Goal: Navigation & Orientation: Find specific page/section

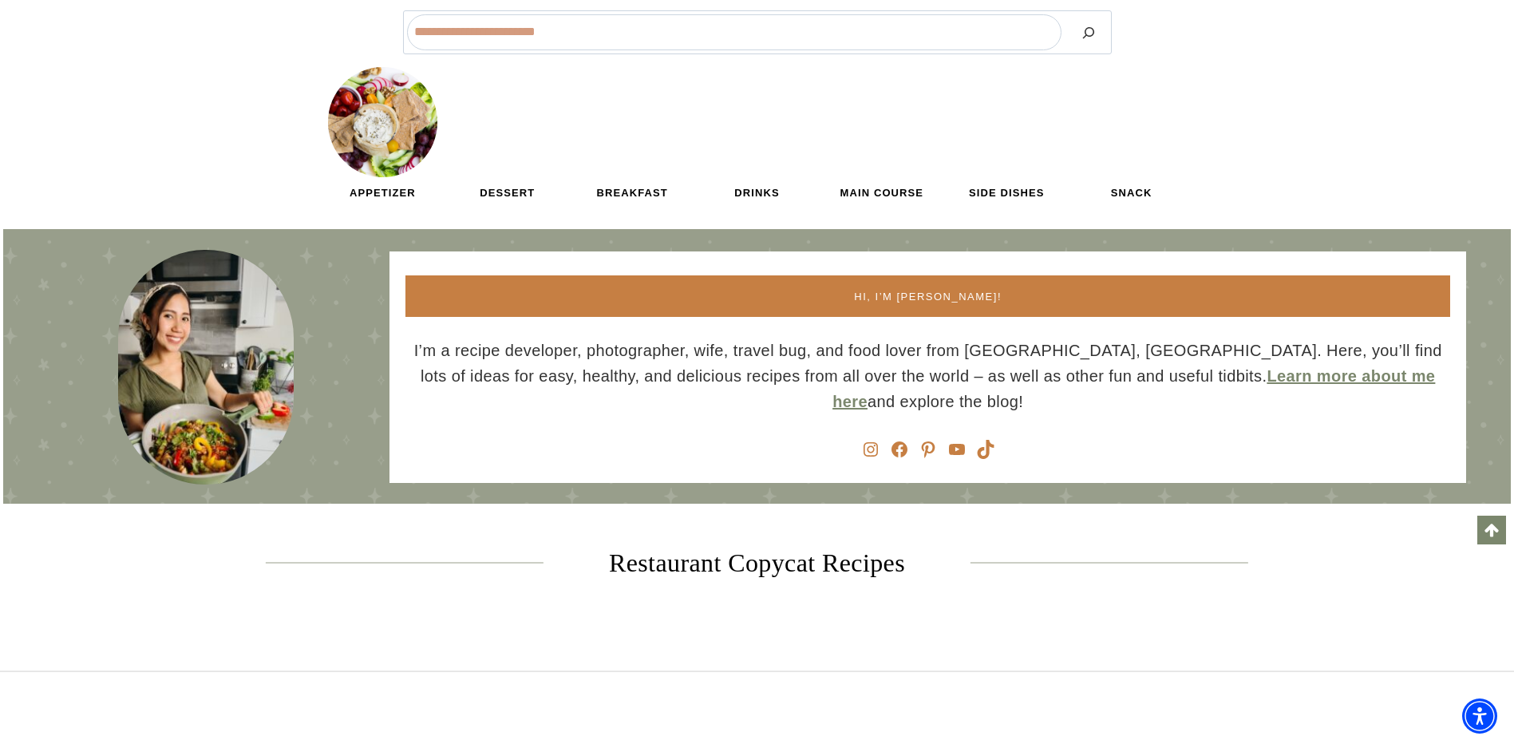
scroll to position [1916, 0]
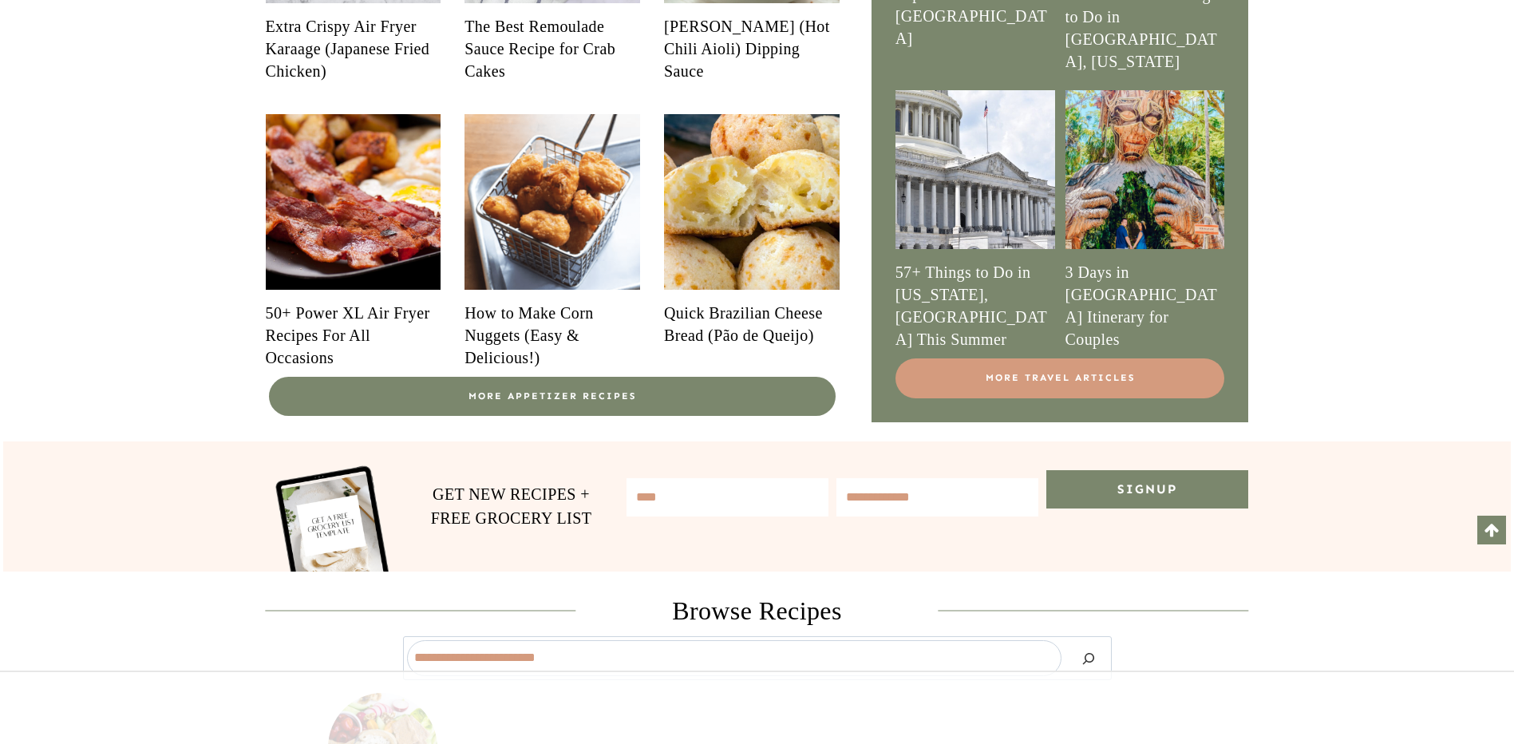
scroll to position [1197, 0]
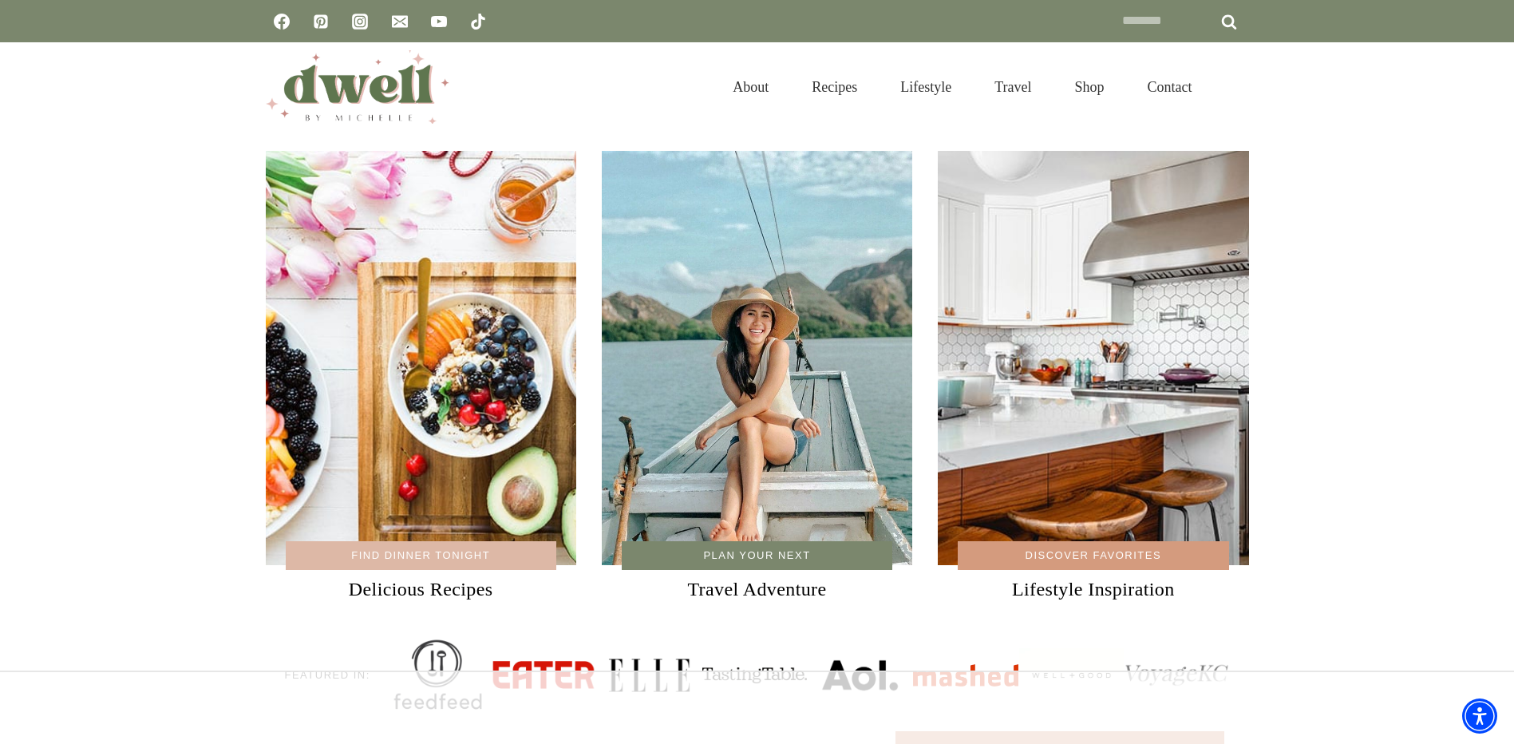
click at [1076, 77] on link "Shop" at bounding box center [1089, 87] width 73 height 52
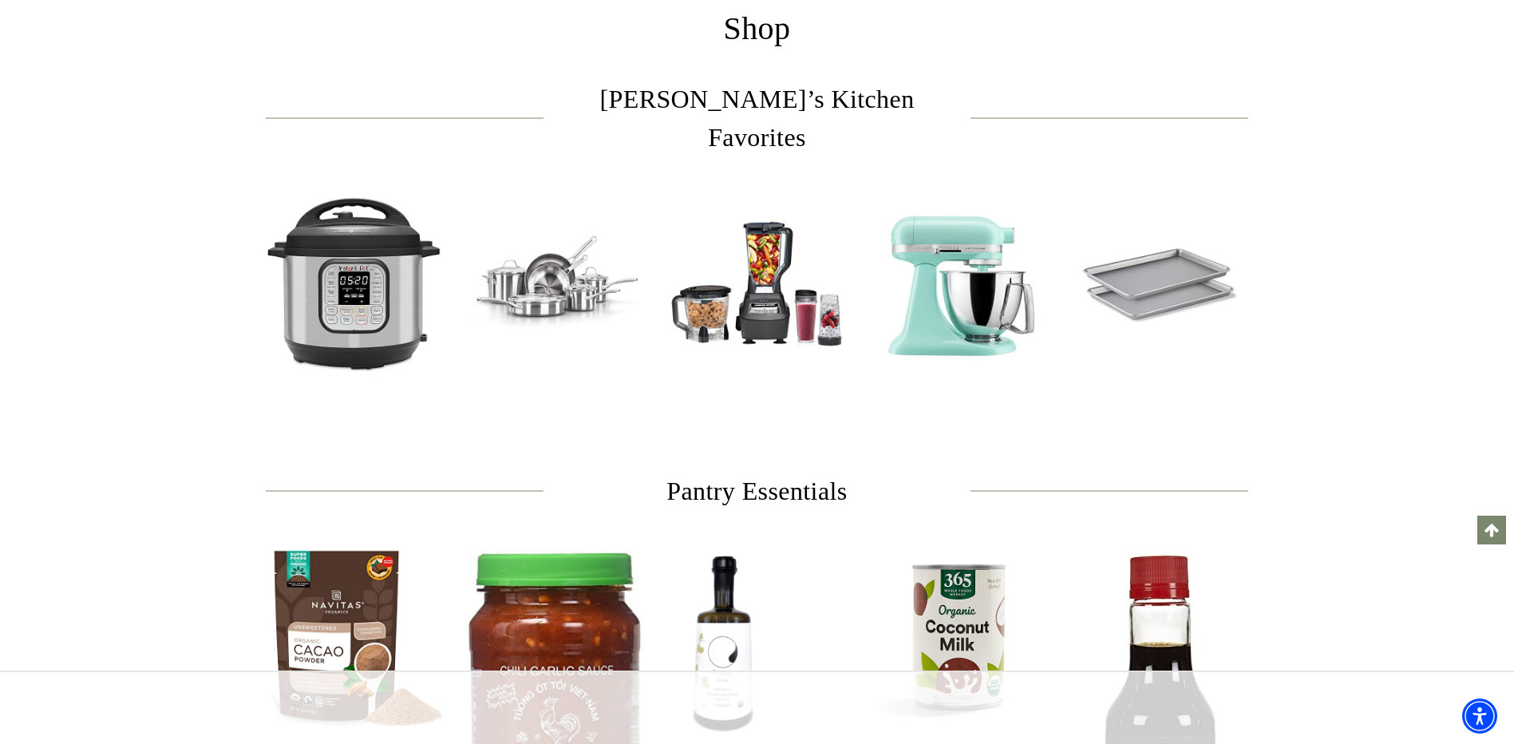
scroll to position [479, 0]
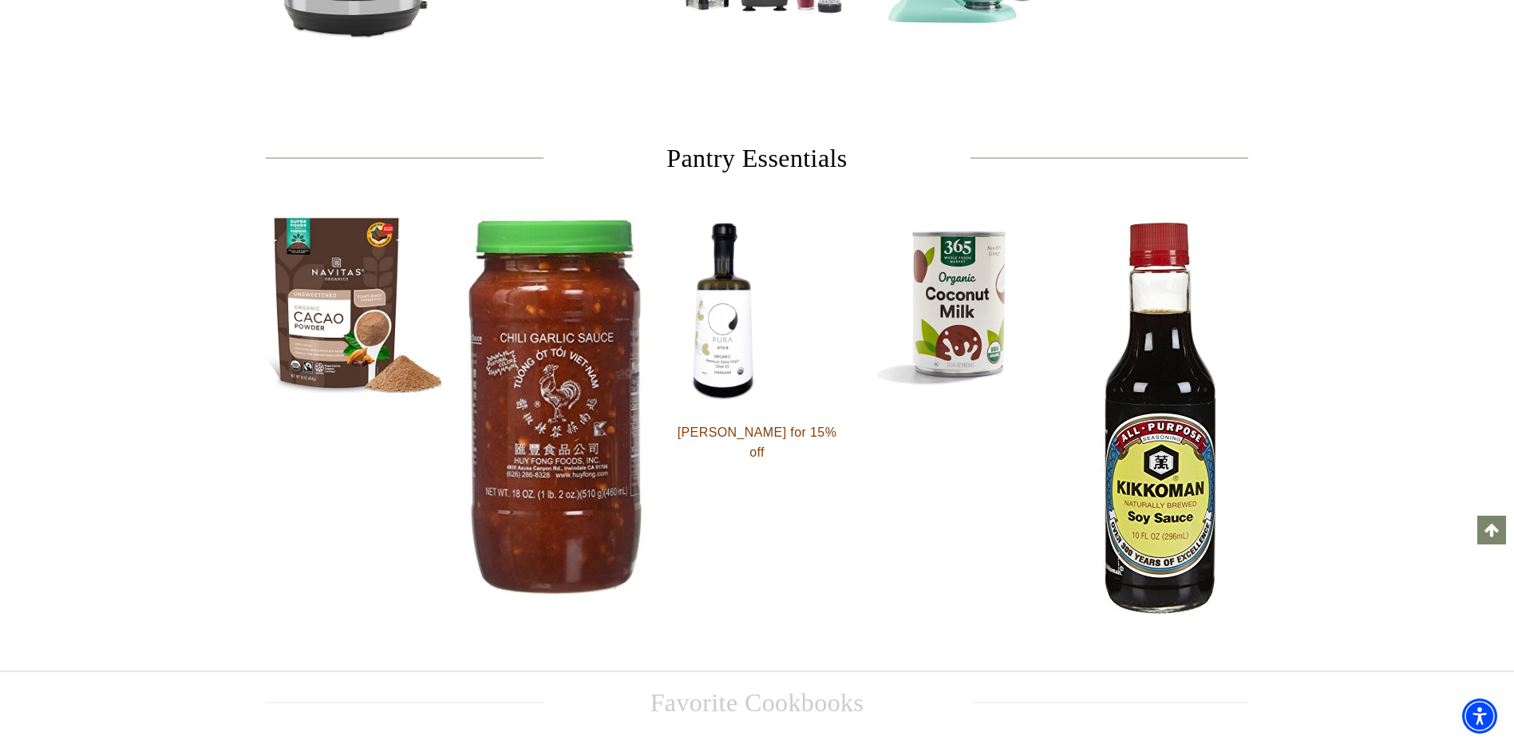
click at [568, 375] on img at bounding box center [555, 407] width 176 height 382
click at [329, 298] on img at bounding box center [354, 304] width 176 height 176
click at [993, 248] on img at bounding box center [959, 304] width 176 height 176
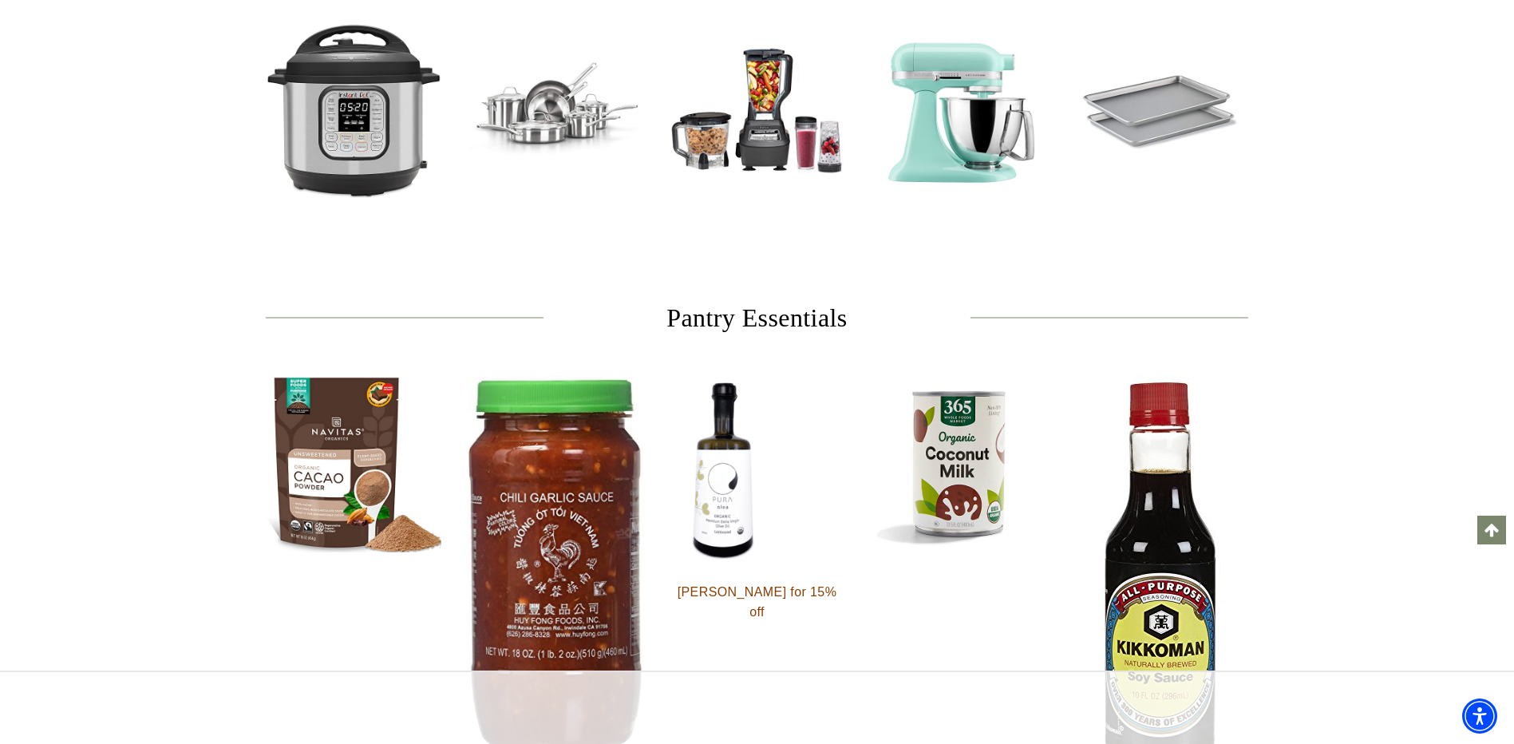
scroll to position [0, 0]
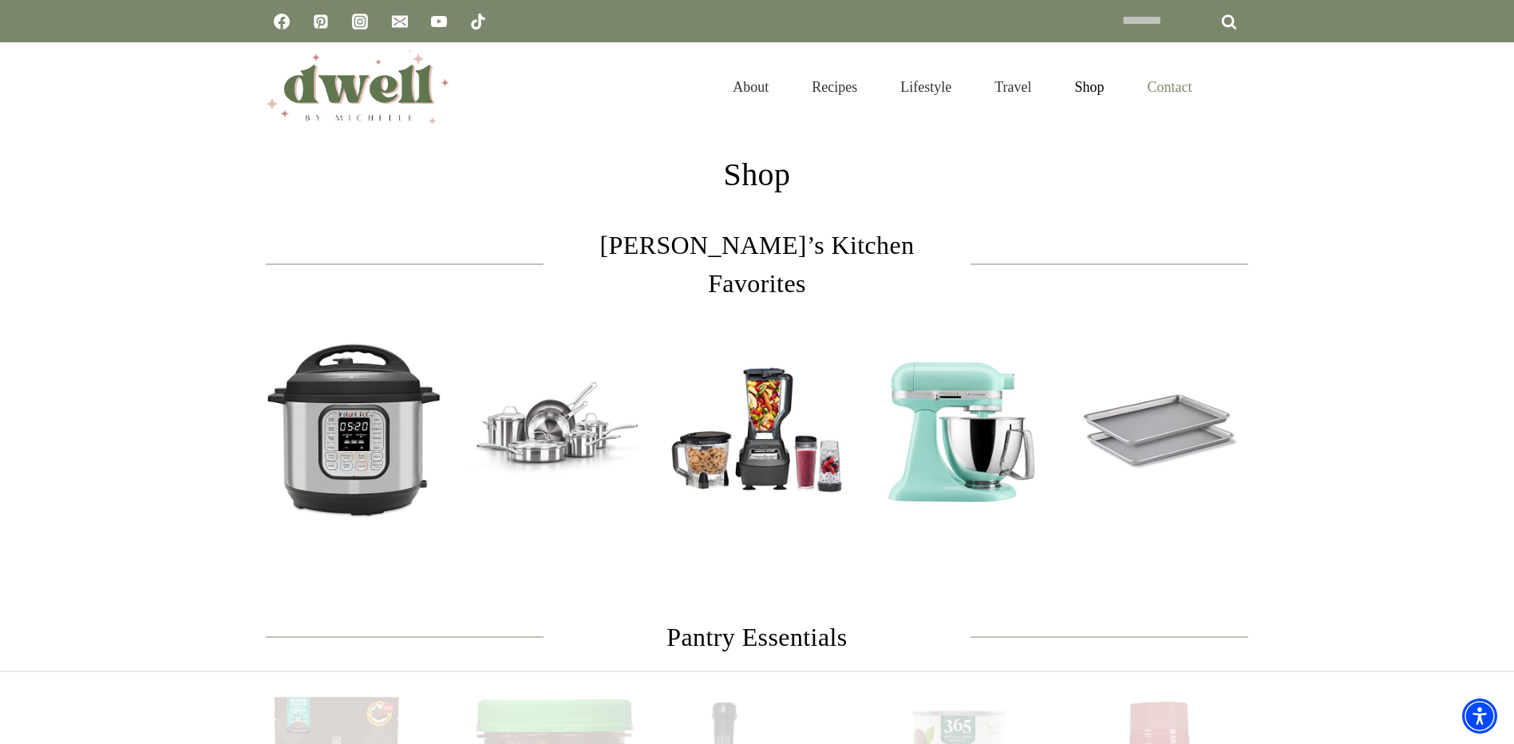
click at [1171, 99] on link "Contact" at bounding box center [1170, 87] width 88 height 52
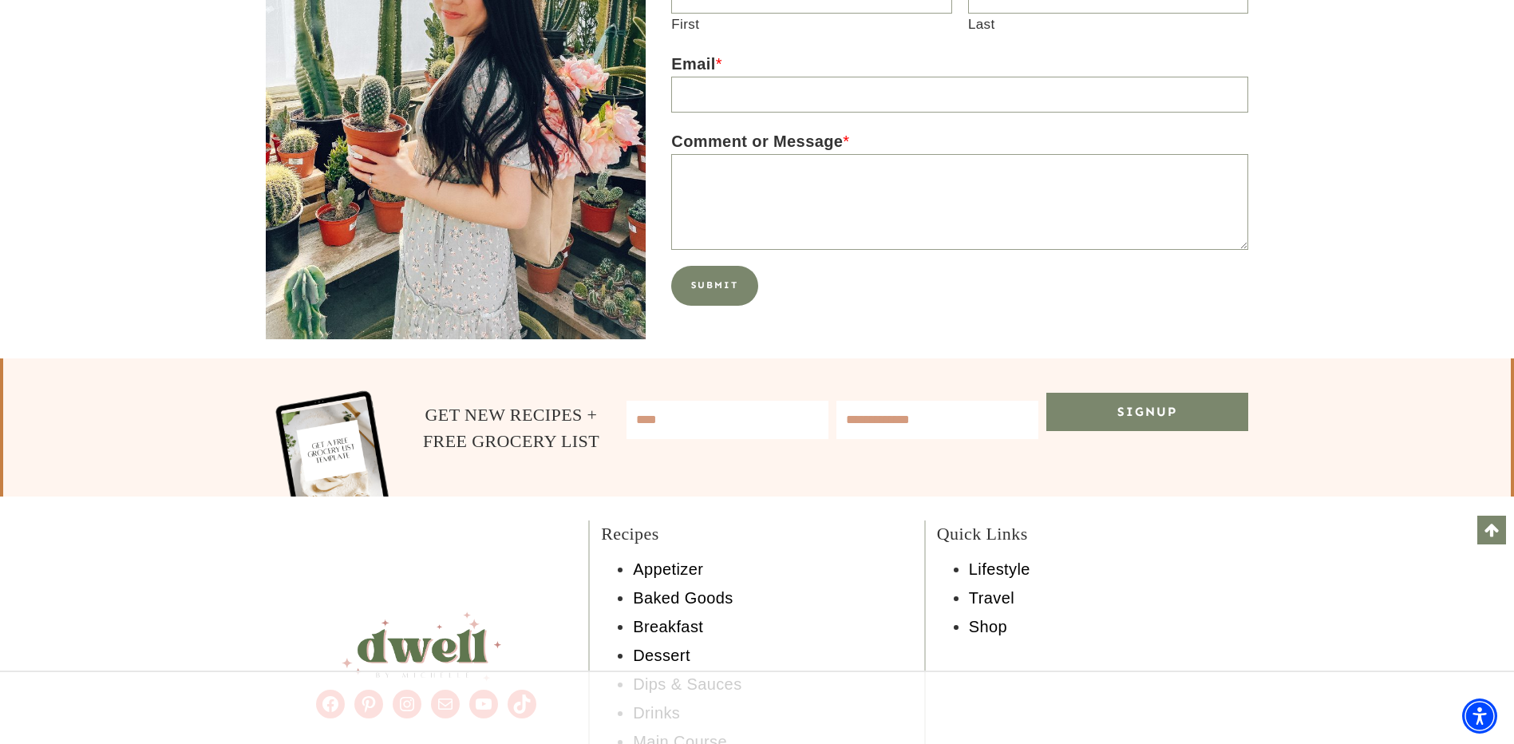
scroll to position [645, 0]
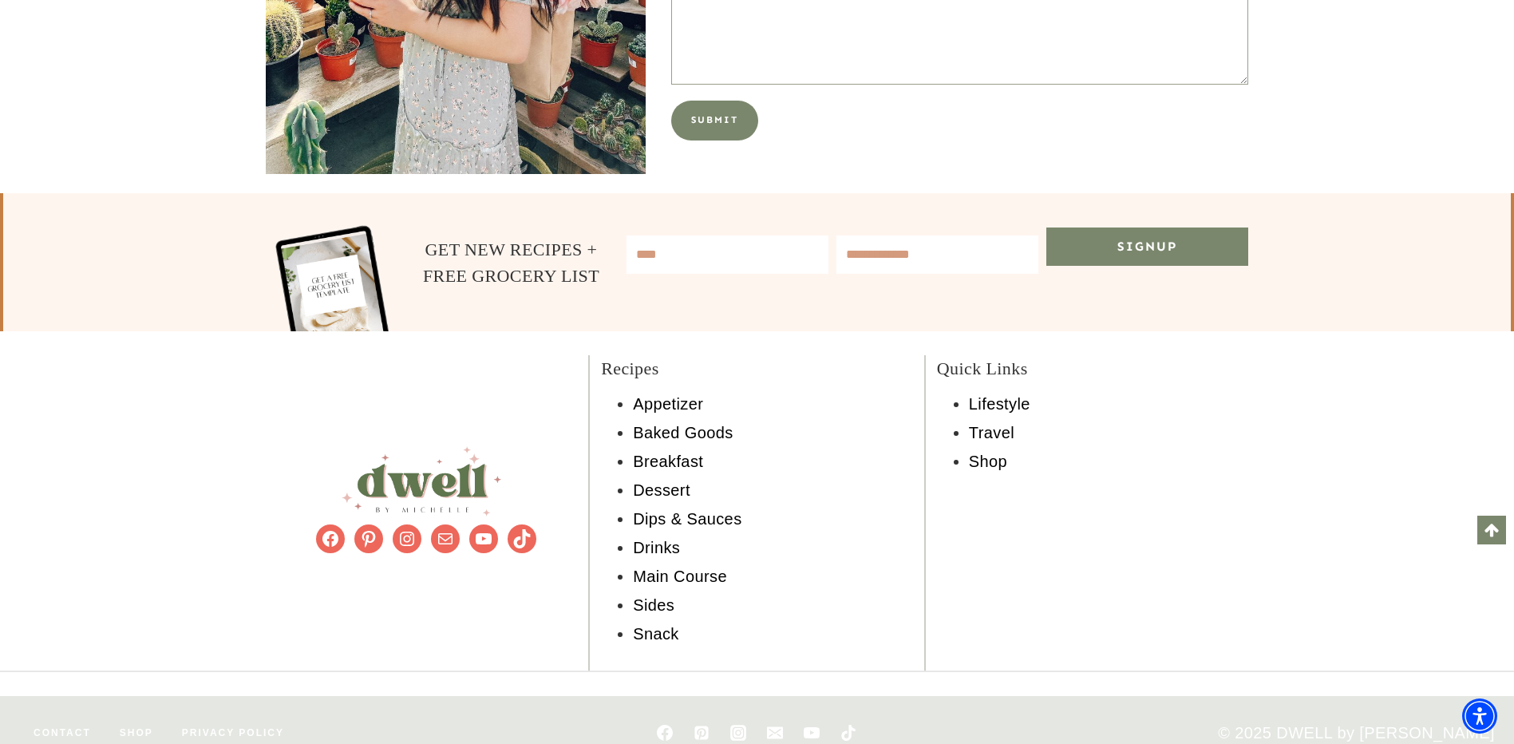
scroll to position [645, 0]
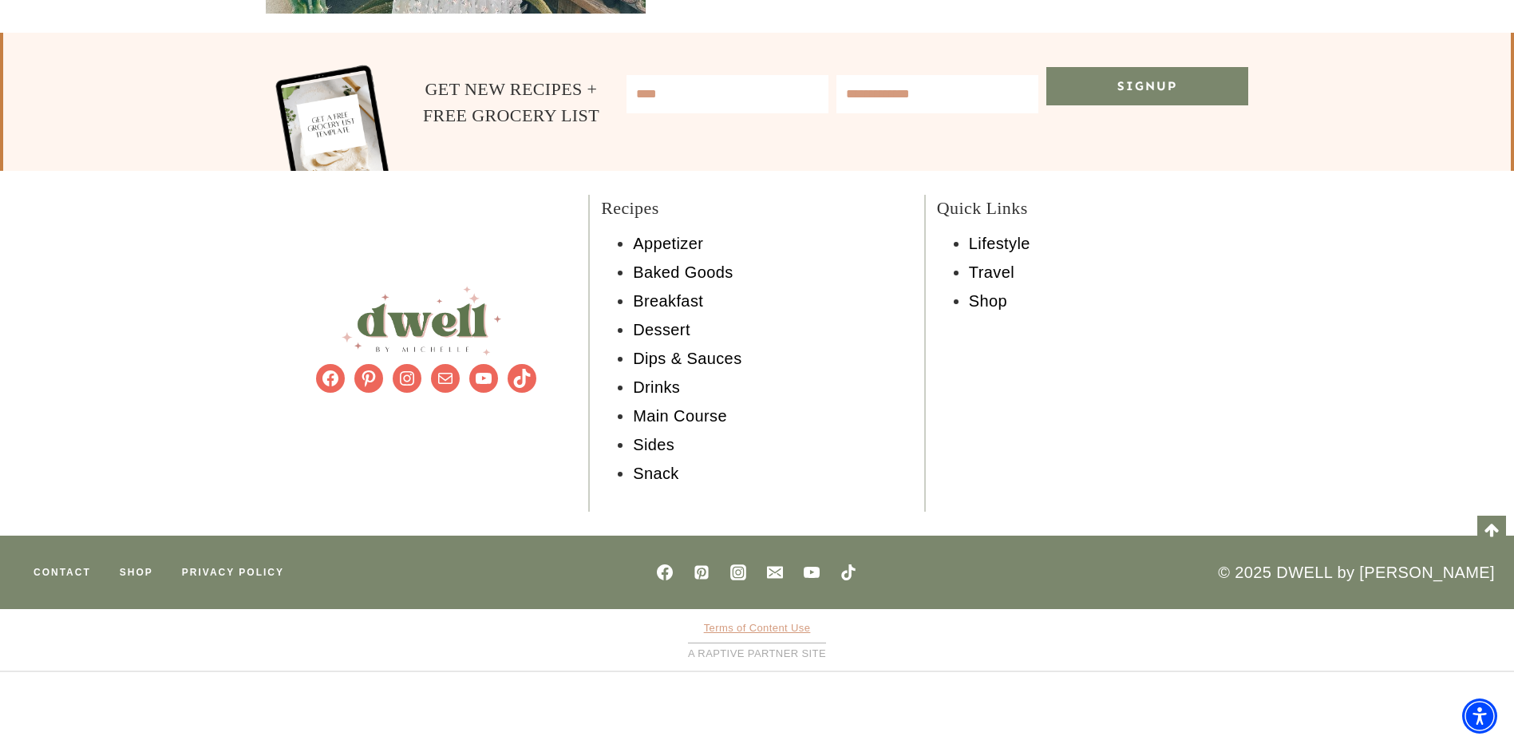
click at [741, 630] on link "Terms of Content Use" at bounding box center [757, 628] width 107 height 12
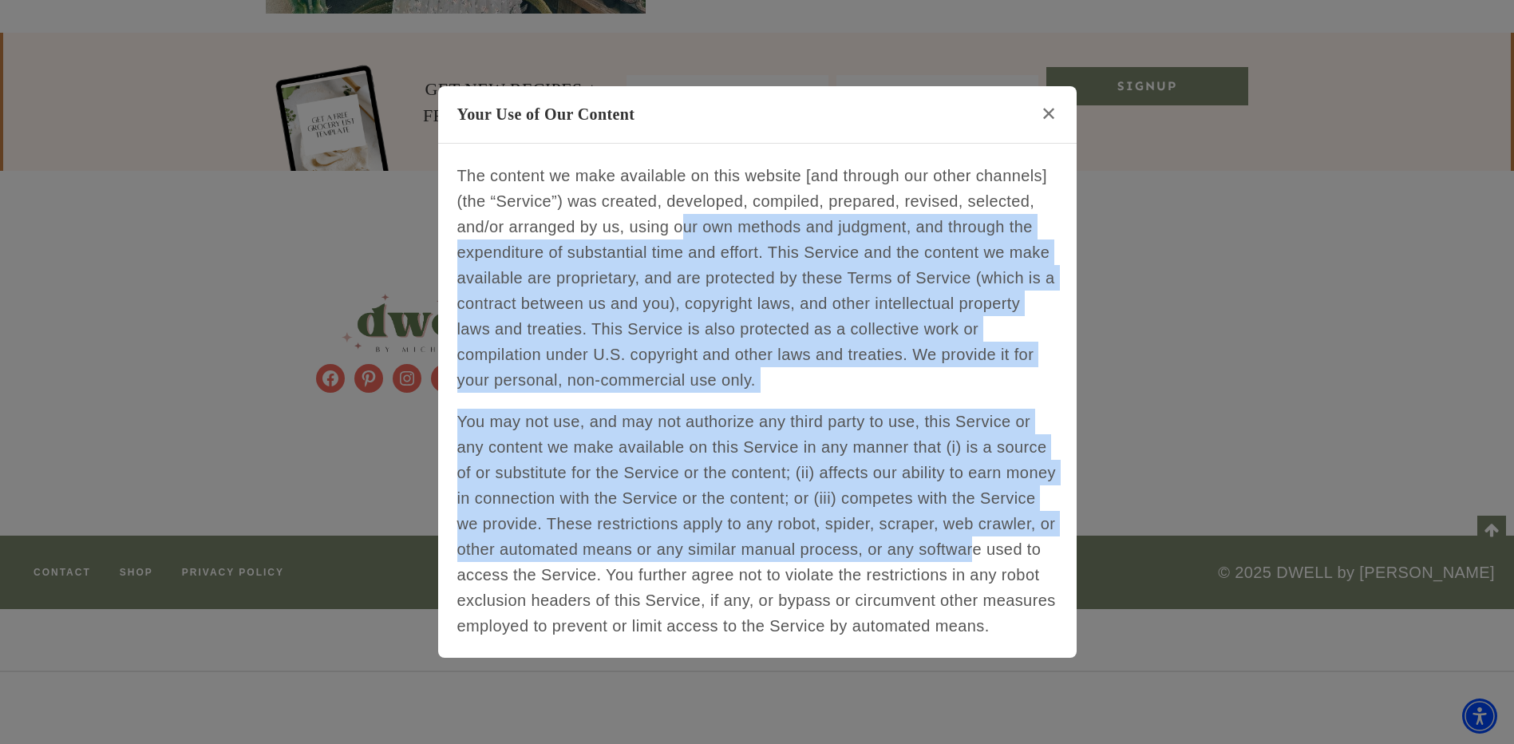
drag, startPoint x: 686, startPoint y: 217, endPoint x: 1007, endPoint y: 563, distance: 472.1
click at [1007, 563] on div "The content we make available on this website [and through our other channels] …" at bounding box center [757, 401] width 639 height 514
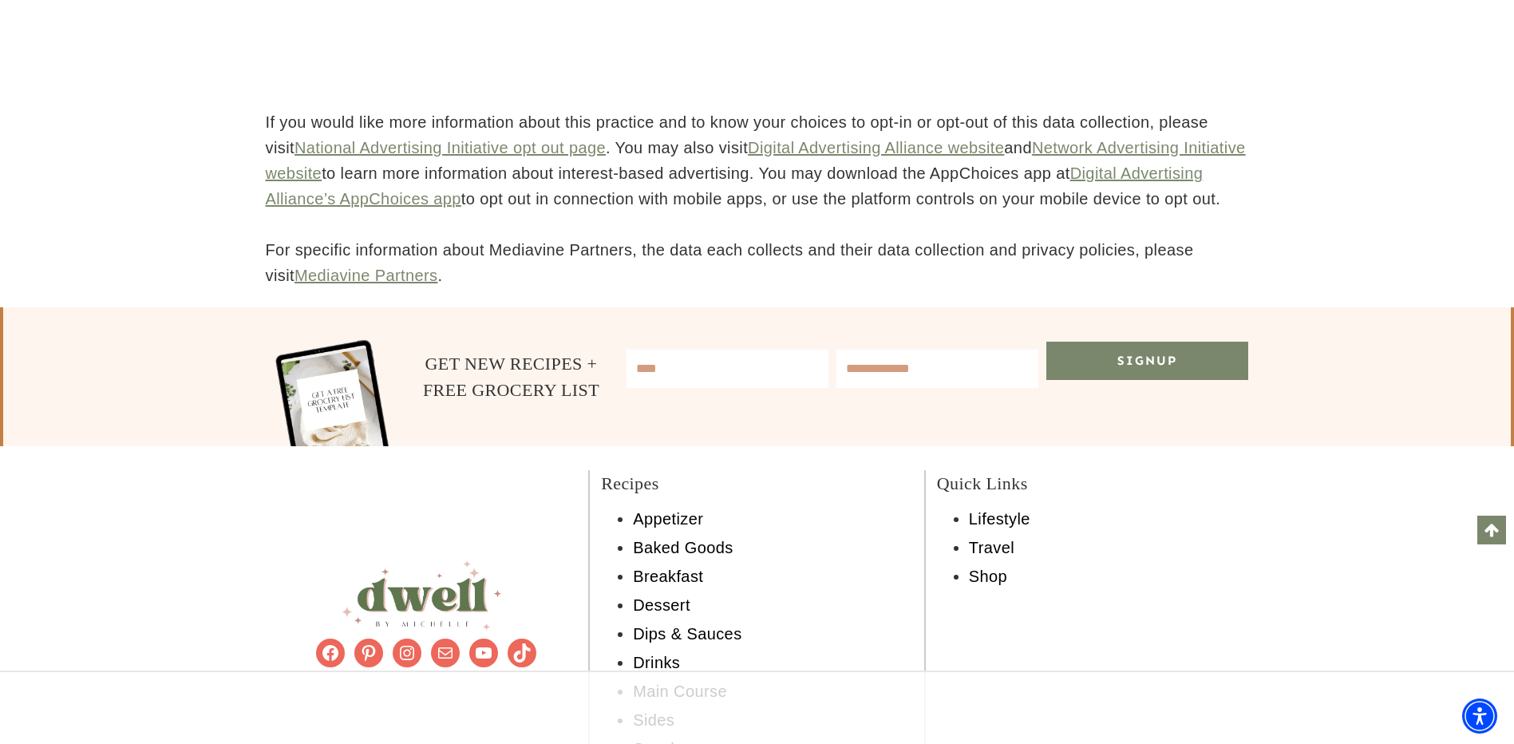
scroll to position [8460, 0]
